Goal: Transaction & Acquisition: Purchase product/service

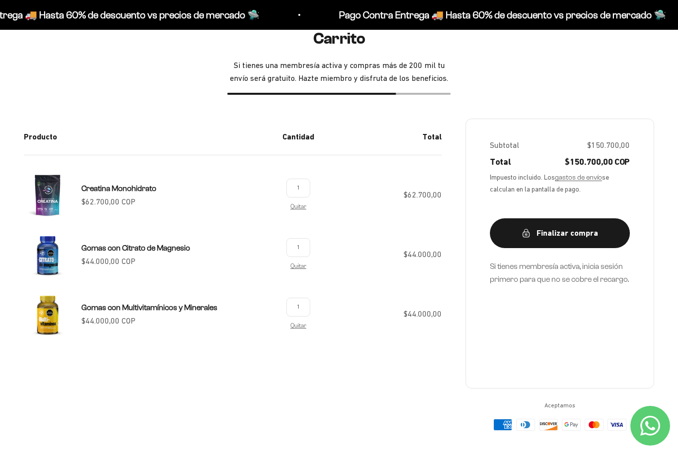
scroll to position [105, 0]
click at [306, 269] on link "Quitar" at bounding box center [299, 266] width 16 height 6
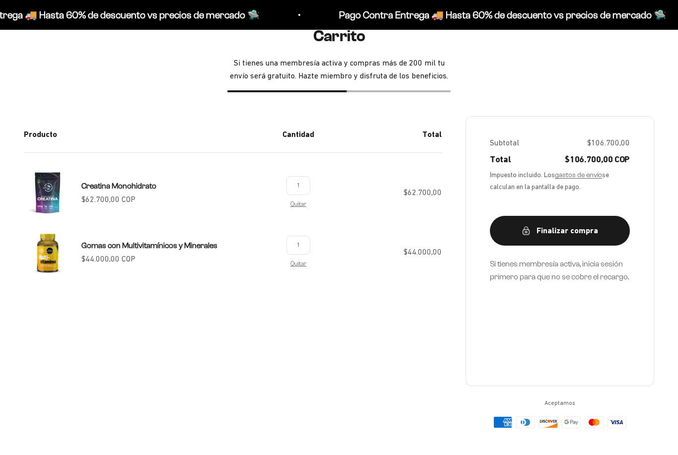
scroll to position [108, 0]
click at [306, 265] on link "Quitar" at bounding box center [299, 264] width 16 height 6
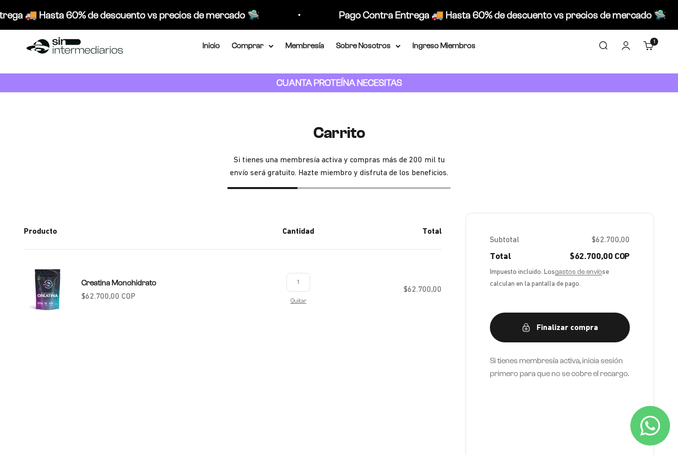
scroll to position [27, 0]
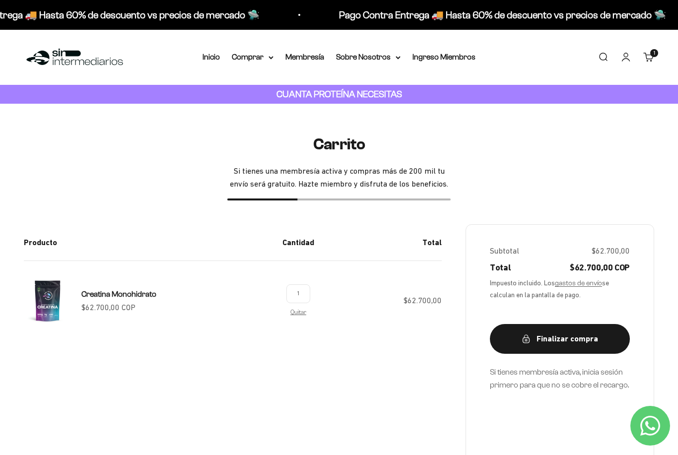
click at [266, 62] on summary "Comprar" at bounding box center [253, 57] width 42 height 13
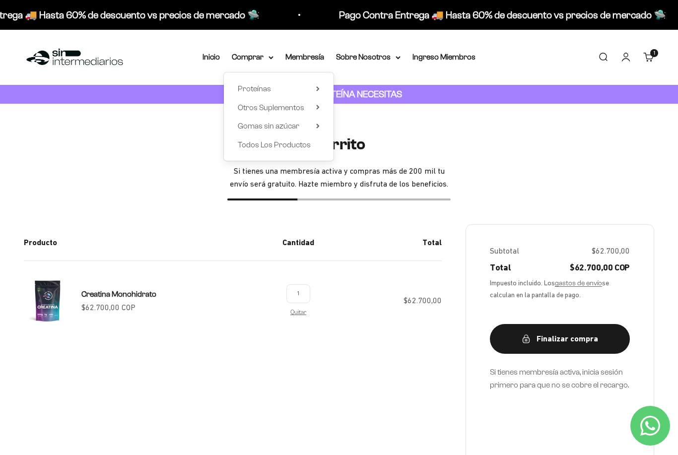
click at [305, 110] on summary "Otros Suplementos" at bounding box center [279, 107] width 82 height 13
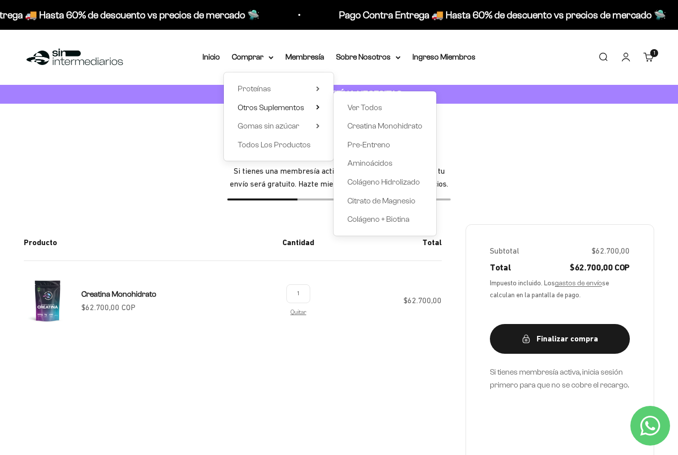
click at [394, 131] on span "Creatina Monohidrato" at bounding box center [385, 126] width 75 height 13
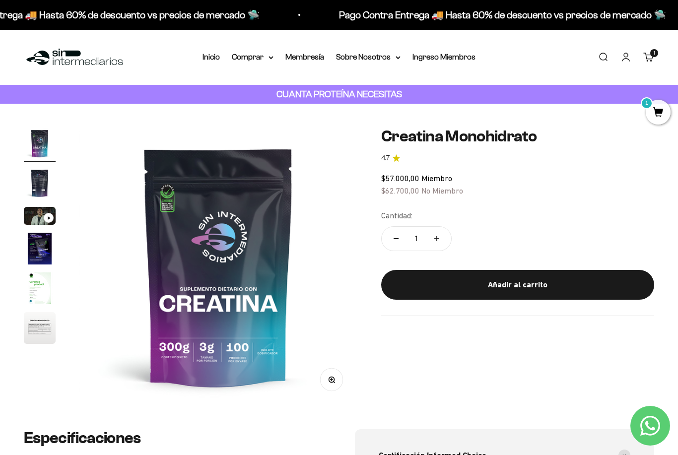
click at [265, 59] on summary "Comprar" at bounding box center [253, 57] width 42 height 13
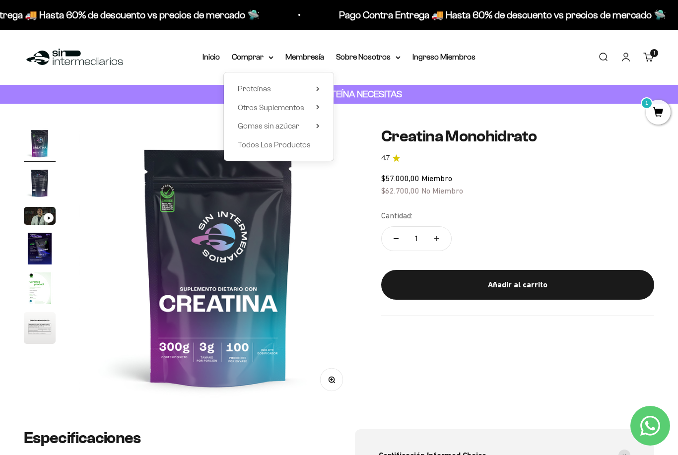
click at [284, 149] on span "Todos Los Productos" at bounding box center [274, 145] width 73 height 13
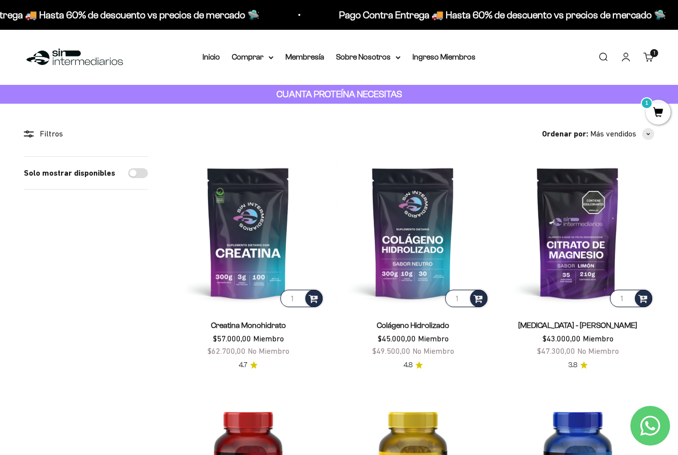
click at [654, 111] on span "1" at bounding box center [658, 112] width 25 height 25
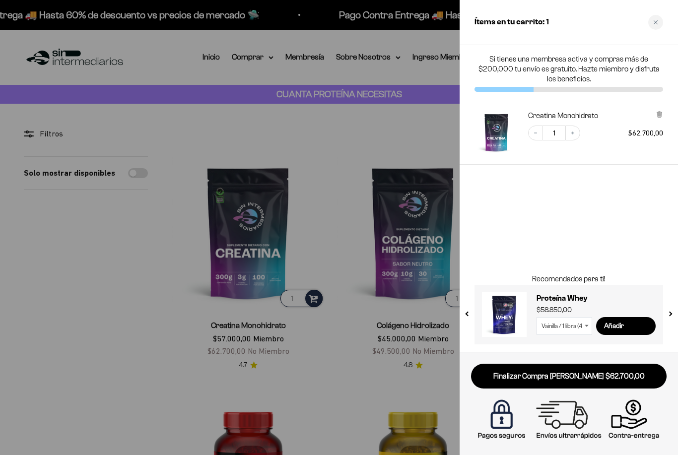
click at [630, 378] on link "Finalizar Compra [PERSON_NAME] $62.700,00" at bounding box center [569, 376] width 196 height 25
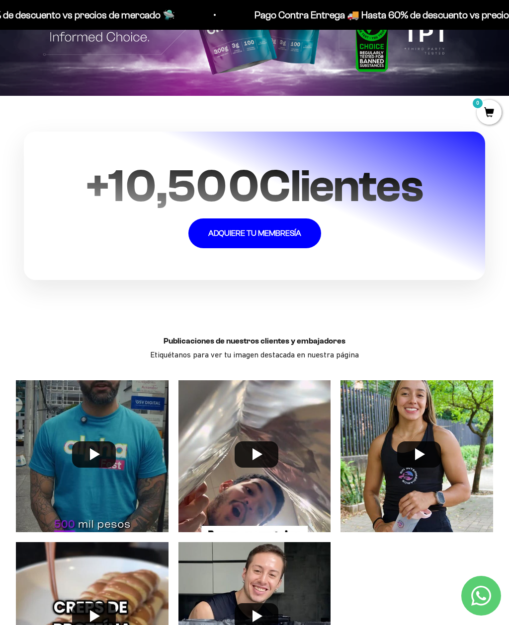
scroll to position [1683, 0]
